Goal: Task Accomplishment & Management: Manage account settings

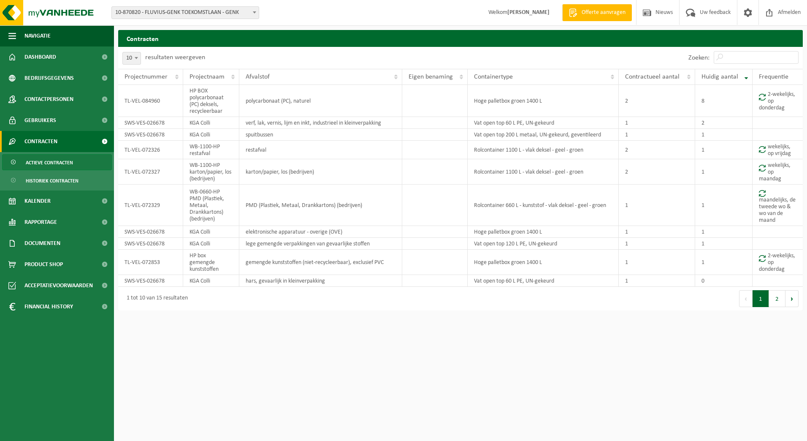
click at [242, 11] on span "10-870820 - FLUVIUS-GENK TOEKOMSTLAAN - GENK" at bounding box center [185, 13] width 147 height 12
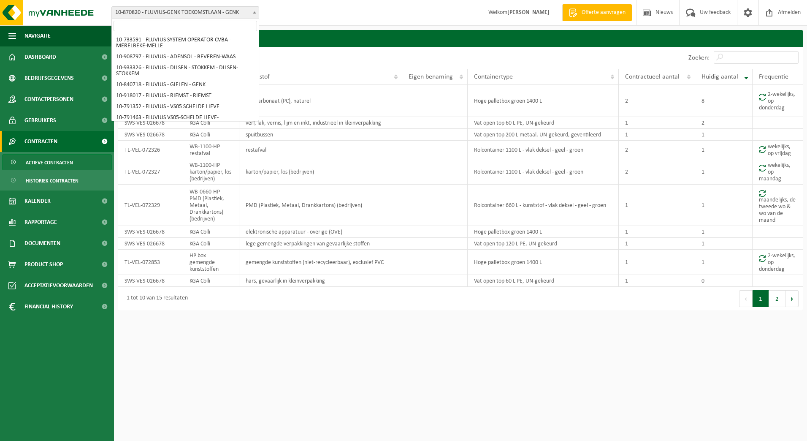
scroll to position [5326, 0]
click at [216, 30] on input "search" at bounding box center [186, 26] width 144 height 11
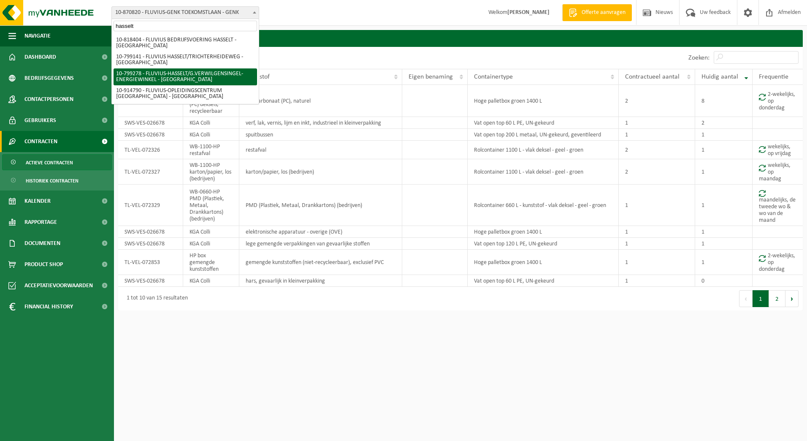
type input "hasselt"
select select "33222"
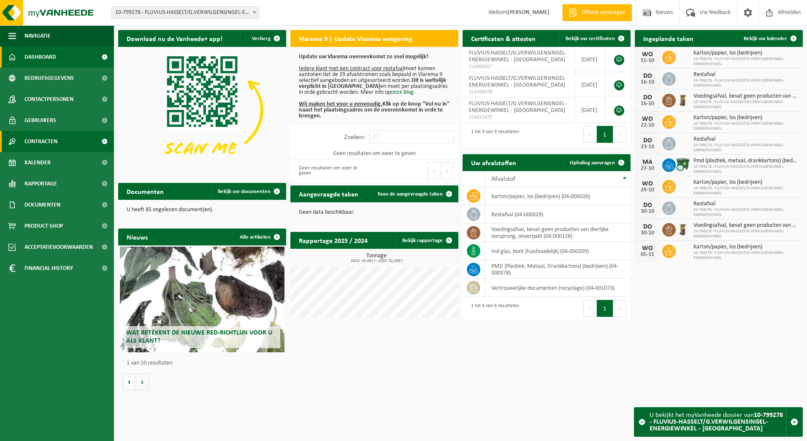
click at [38, 140] on span "Contracten" at bounding box center [40, 141] width 33 height 21
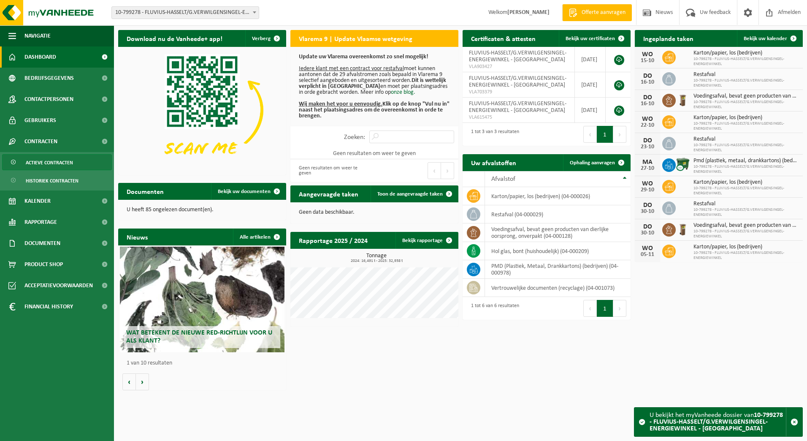
click at [43, 164] on span "Actieve contracten" at bounding box center [49, 163] width 47 height 16
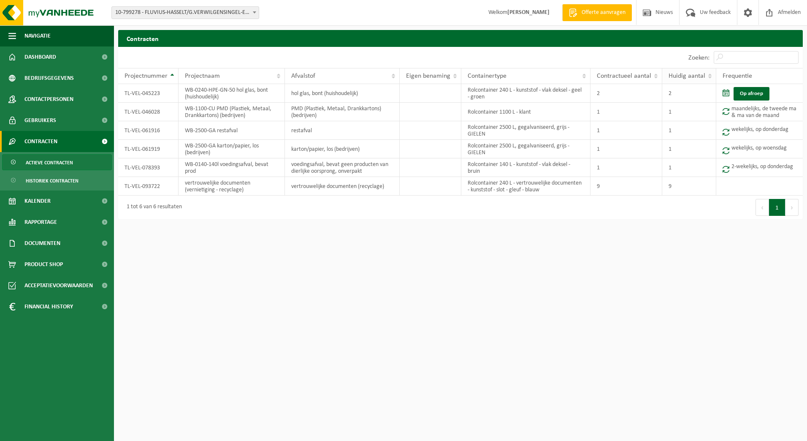
click at [698, 76] on span "Huidig aantal" at bounding box center [687, 76] width 37 height 7
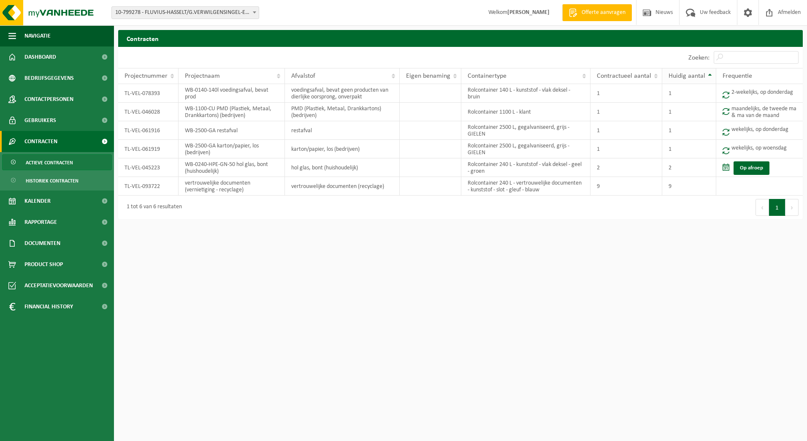
click at [692, 76] on span "Huidig aantal" at bounding box center [687, 76] width 37 height 7
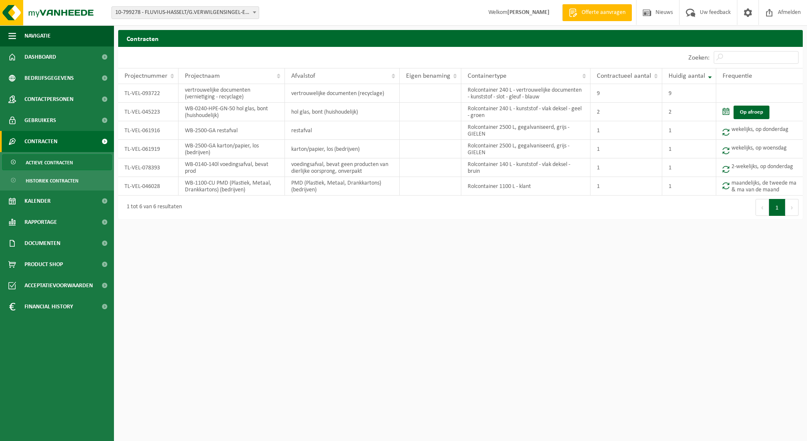
click at [255, 14] on span at bounding box center [254, 12] width 8 height 11
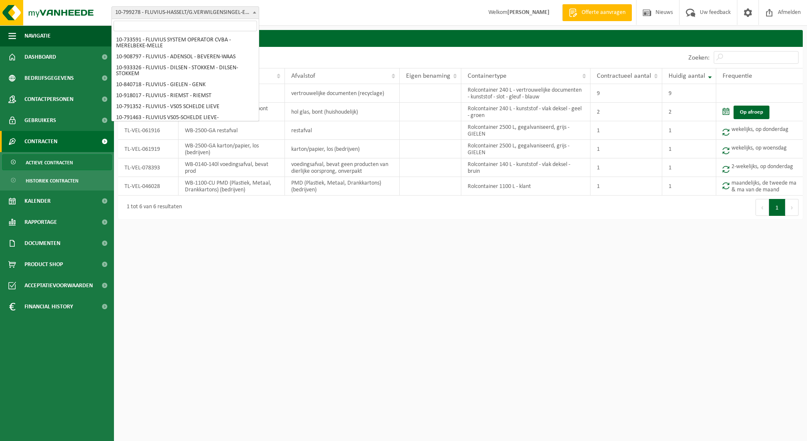
scroll to position [5131, 0]
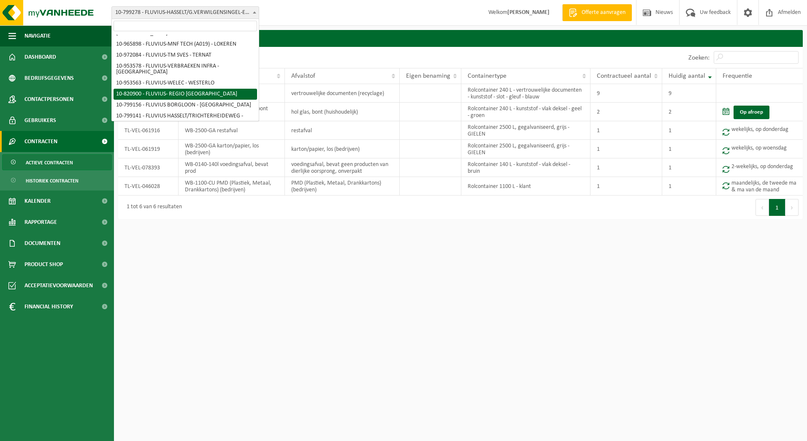
click at [203, 23] on input "search" at bounding box center [186, 26] width 144 height 11
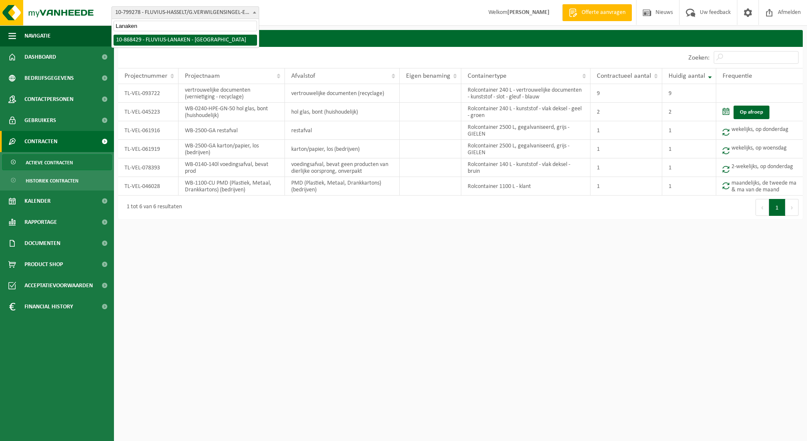
type input "Lanaken"
select select "103760"
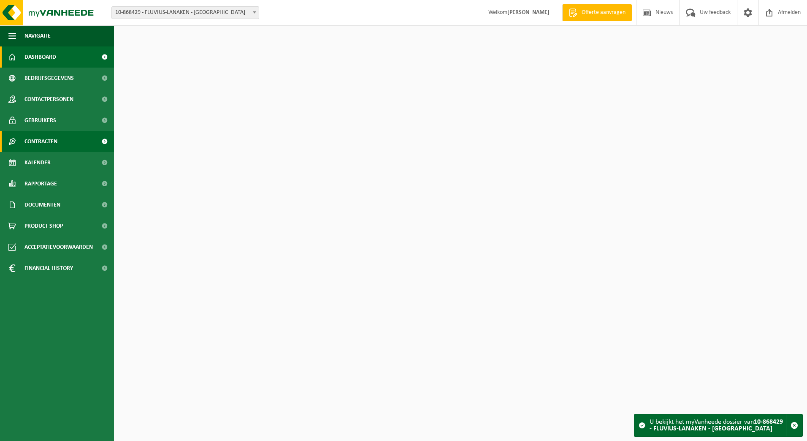
click at [36, 140] on span "Contracten" at bounding box center [40, 141] width 33 height 21
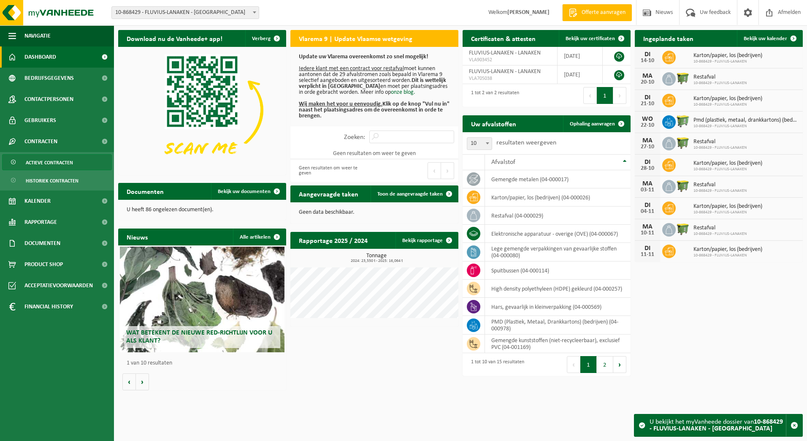
click at [40, 163] on span "Actieve contracten" at bounding box center [49, 163] width 47 height 16
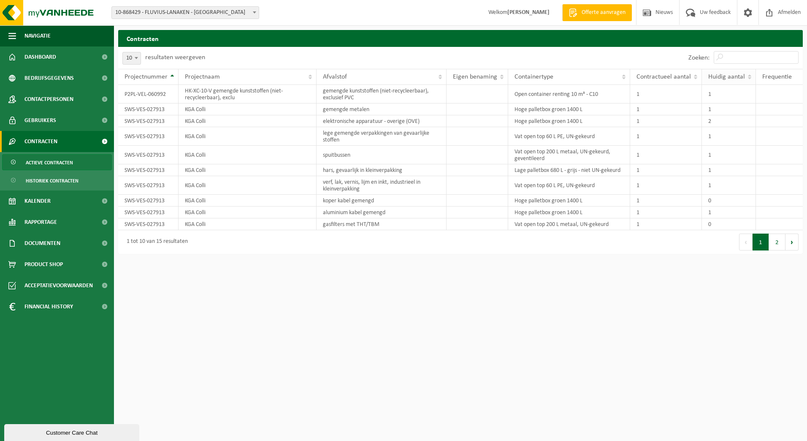
click at [743, 83] on th "Huidig aantal" at bounding box center [729, 77] width 54 height 16
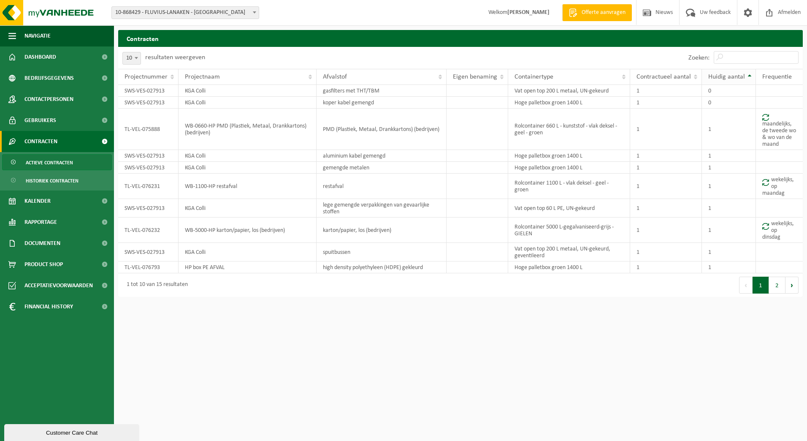
click at [743, 83] on th "Huidig aantal" at bounding box center [729, 77] width 54 height 16
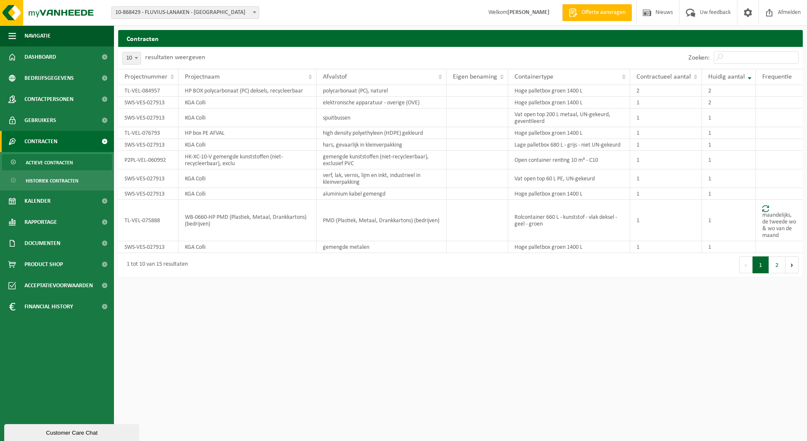
click at [255, 11] on b at bounding box center [254, 12] width 3 height 2
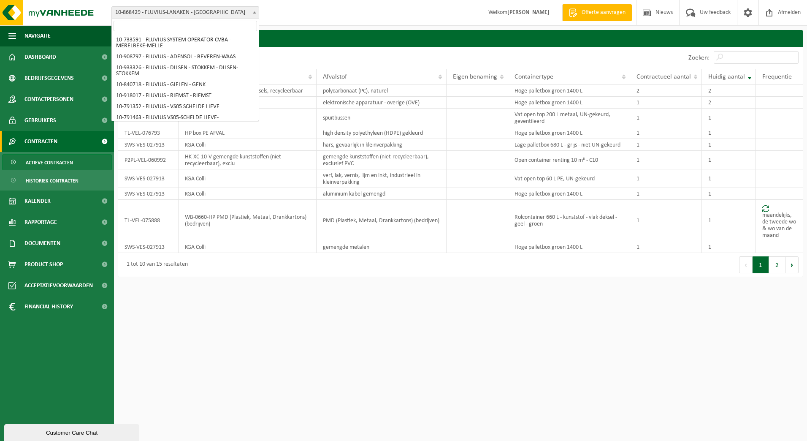
scroll to position [5159, 0]
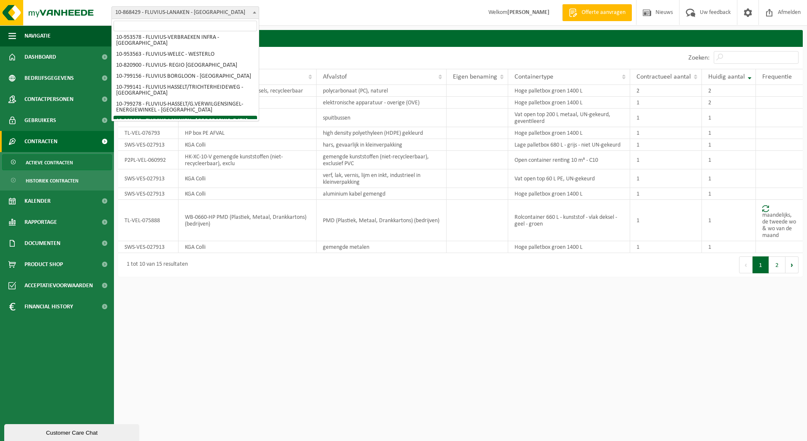
click at [242, 23] on input "search" at bounding box center [186, 26] width 144 height 11
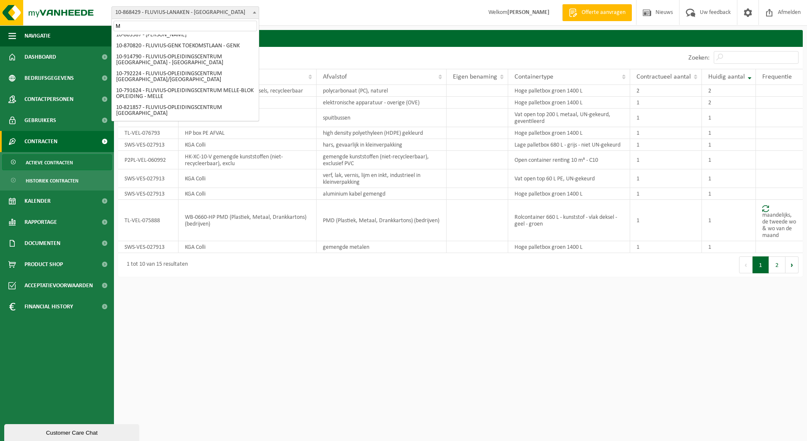
scroll to position [0, 0]
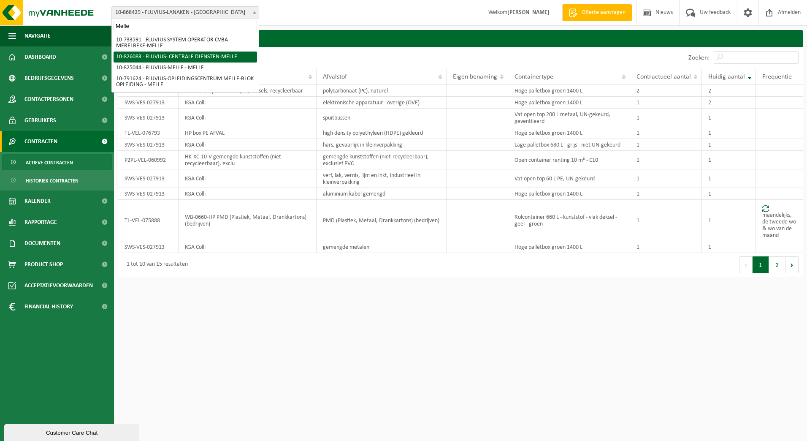
type input "Melle"
select select "85545"
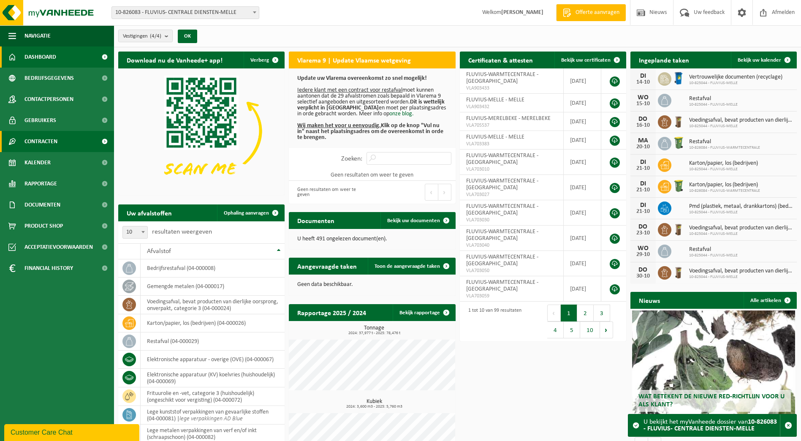
click at [46, 141] on span "Contracten" at bounding box center [40, 141] width 33 height 21
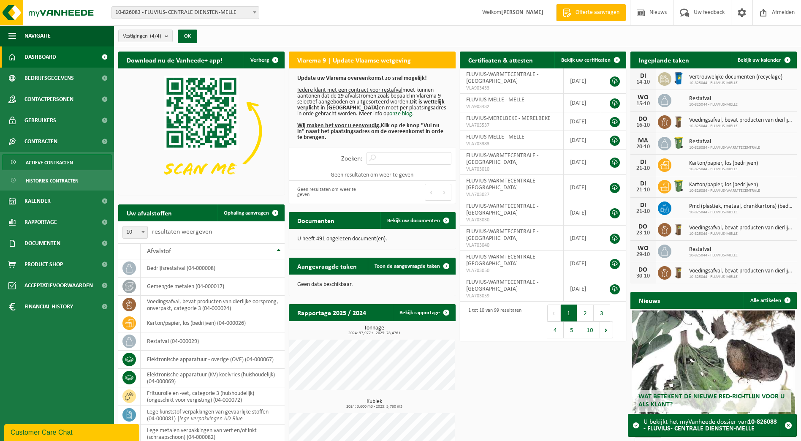
click at [40, 162] on span "Actieve contracten" at bounding box center [49, 163] width 47 height 16
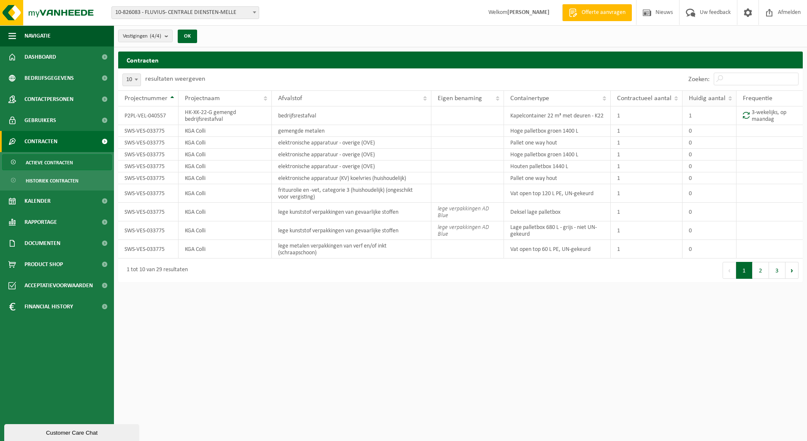
click at [709, 96] on span "Huidig aantal" at bounding box center [707, 98] width 37 height 7
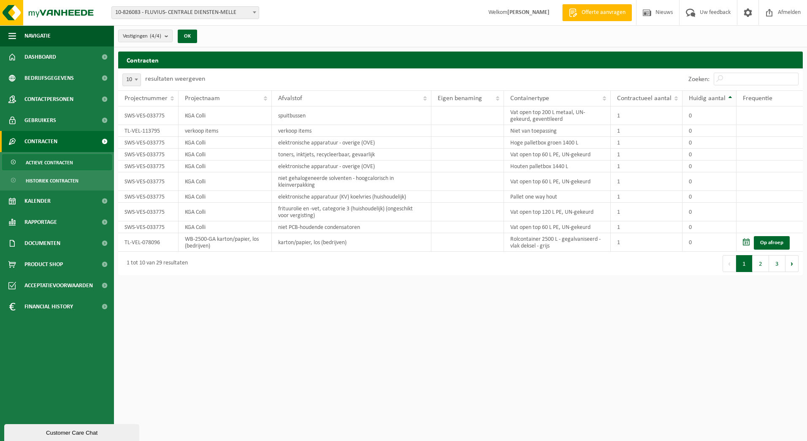
click at [709, 96] on span "Huidig aantal" at bounding box center [707, 98] width 37 height 7
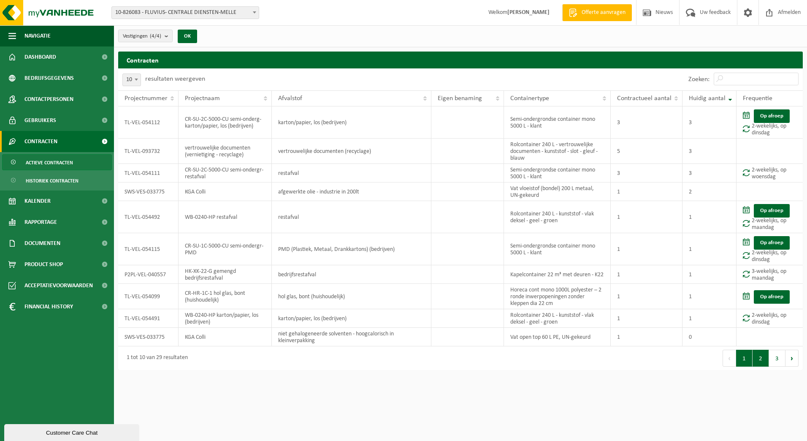
click at [762, 359] on button "2" at bounding box center [761, 358] width 16 height 17
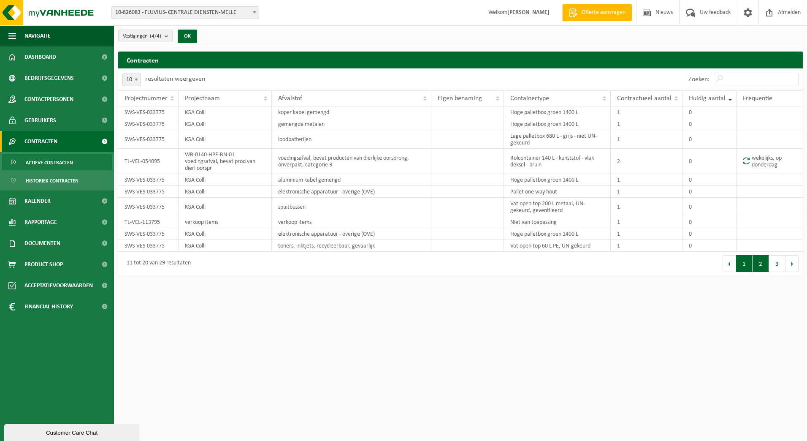
click at [743, 267] on button "1" at bounding box center [744, 263] width 16 height 17
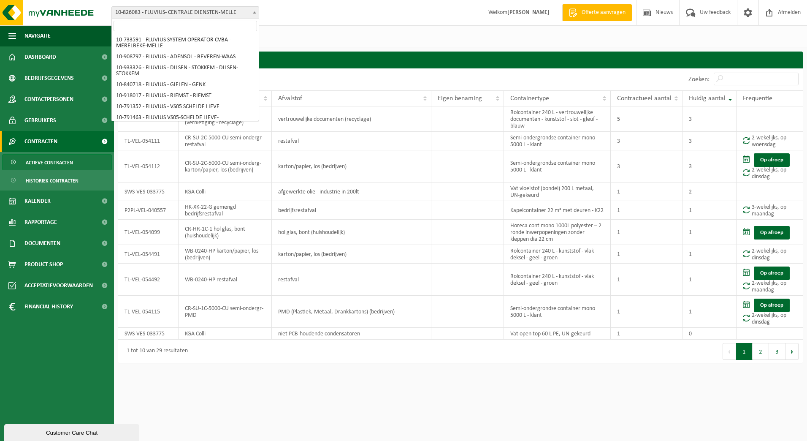
click at [253, 16] on span at bounding box center [254, 12] width 8 height 11
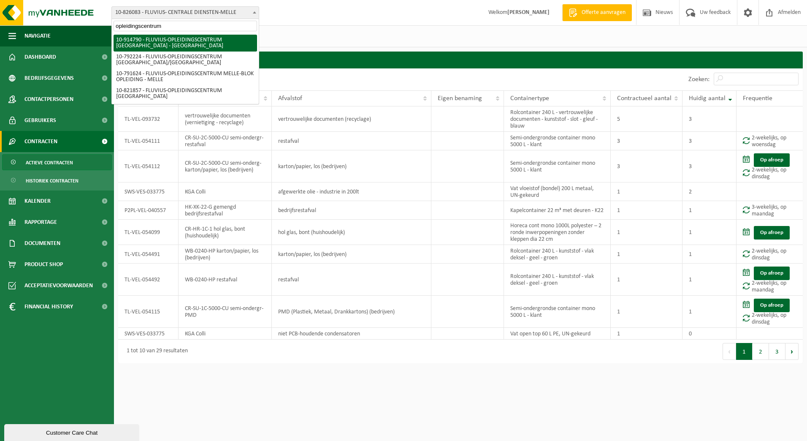
type input "opleidingscentrum"
select select "126706"
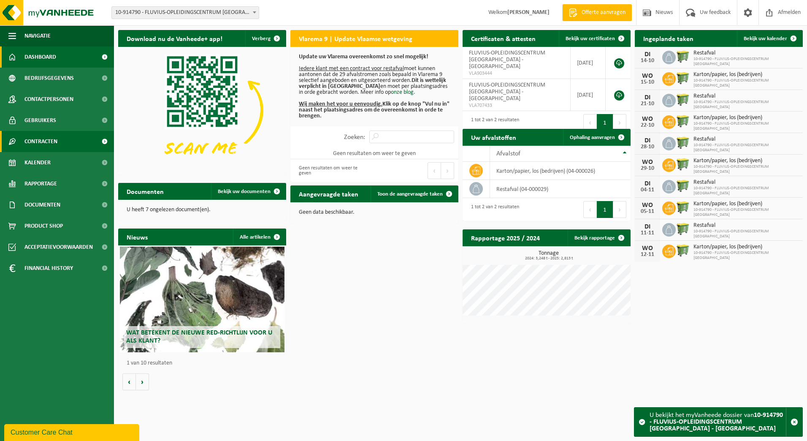
click at [41, 142] on span "Contracten" at bounding box center [40, 141] width 33 height 21
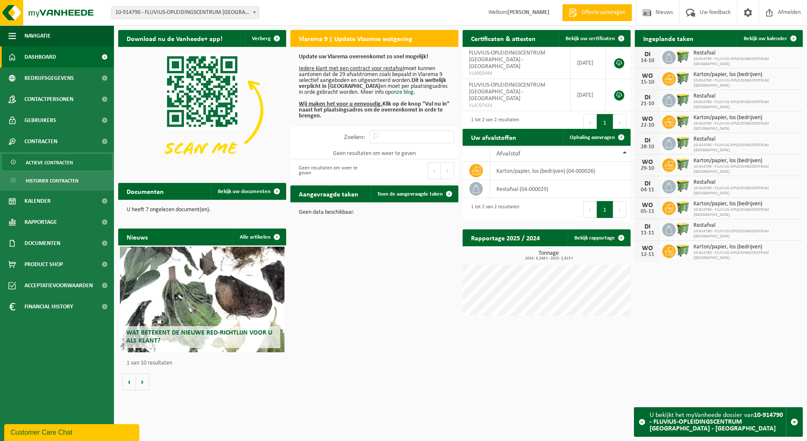
click at [48, 165] on span "Actieve contracten" at bounding box center [49, 163] width 47 height 16
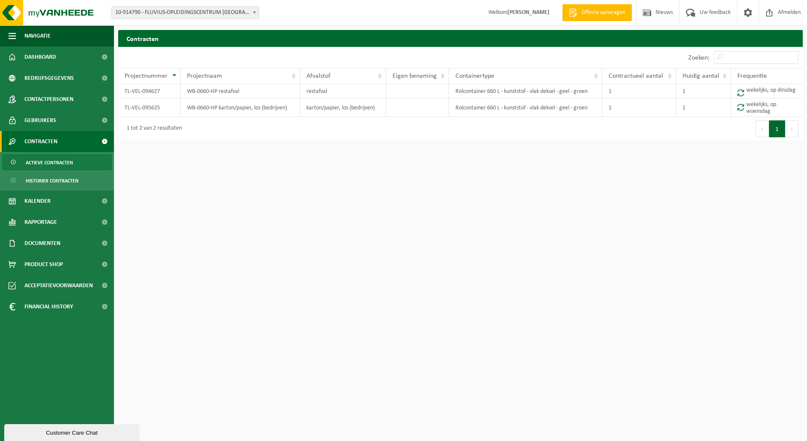
click at [259, 13] on span "10-914790 - FLUVIUS-OPLEIDINGSCENTRUM [GEOGRAPHIC_DATA] - [GEOGRAPHIC_DATA]" at bounding box center [185, 12] width 148 height 13
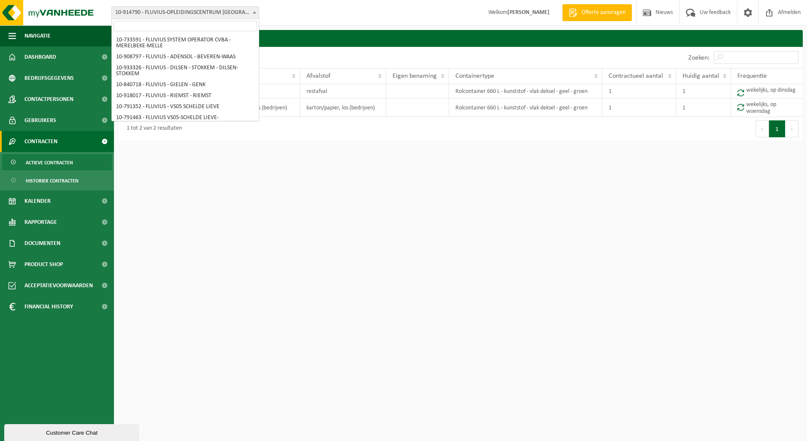
scroll to position [5375, 0]
select select "30496"
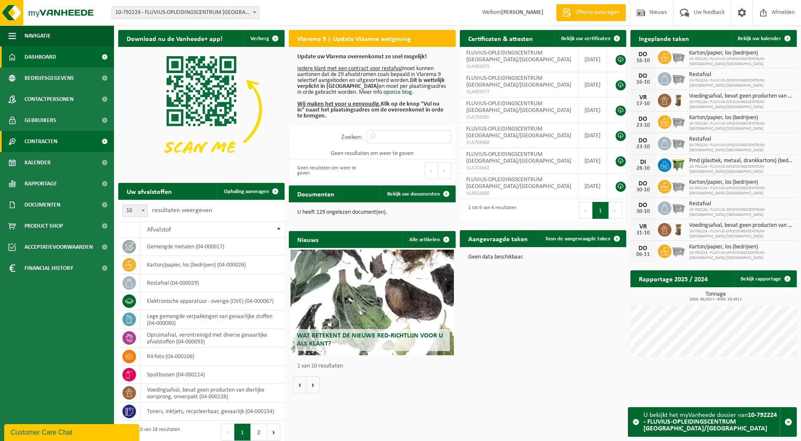
click at [54, 141] on span "Contracten" at bounding box center [40, 141] width 33 height 21
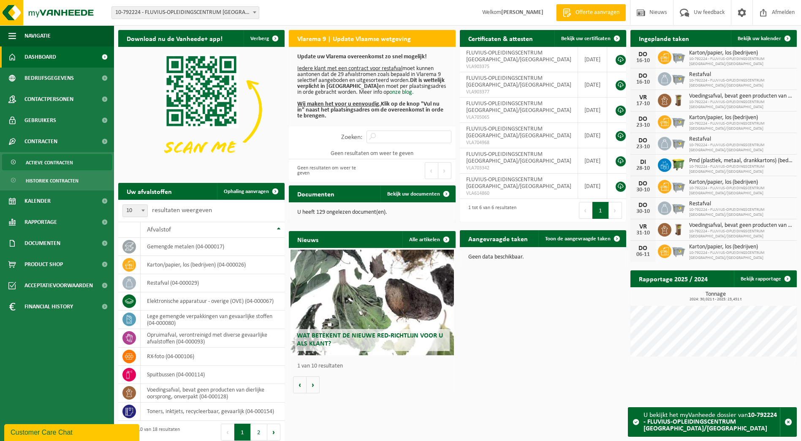
click at [49, 165] on span "Actieve contracten" at bounding box center [49, 163] width 47 height 16
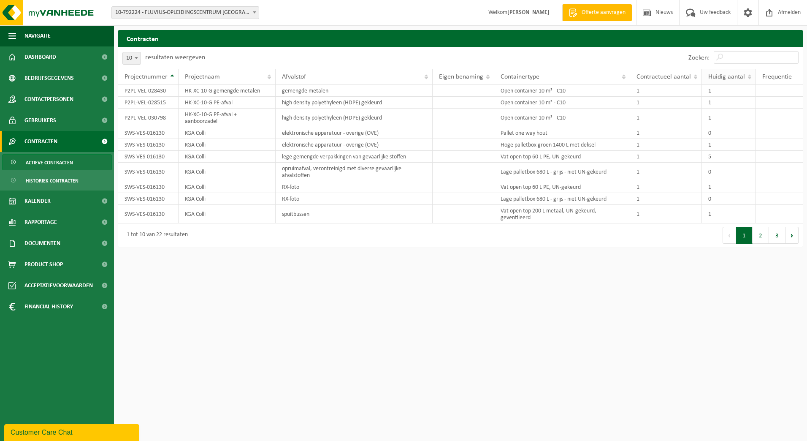
click at [727, 79] on span "Huidig aantal" at bounding box center [726, 76] width 37 height 7
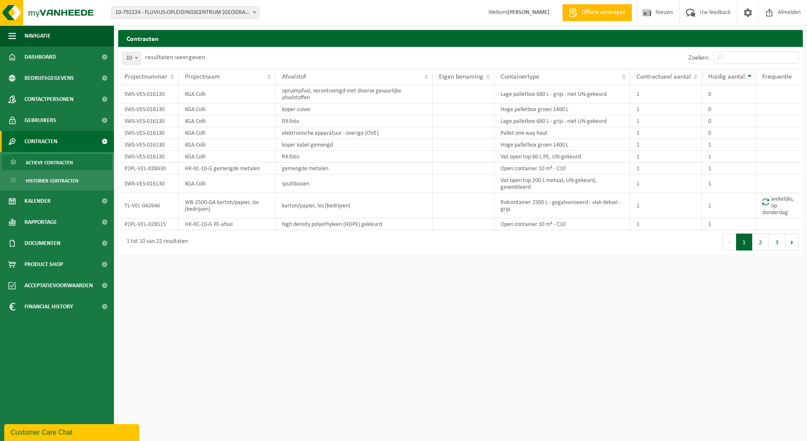
click at [727, 79] on span "Huidig aantal" at bounding box center [726, 76] width 37 height 7
